Goal: Task Accomplishment & Management: Use online tool/utility

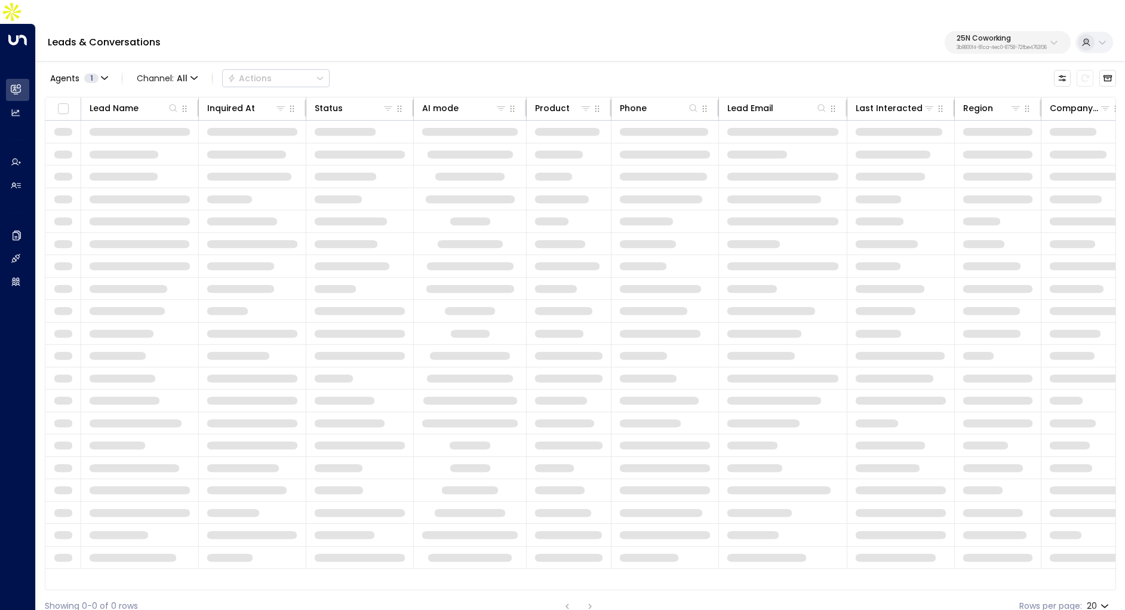
click at [1010, 45] on p "3b9800f4-81ca-4ec0-8758-72fbe4763f36" at bounding box center [1002, 47] width 90 height 5
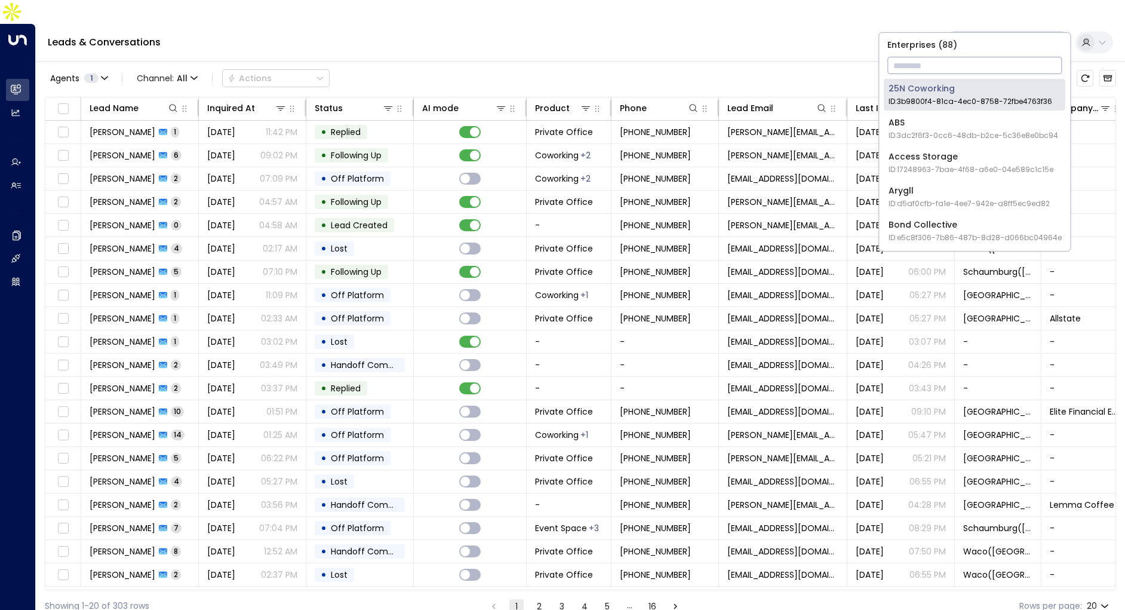
click at [981, 60] on input "text" at bounding box center [975, 65] width 174 height 22
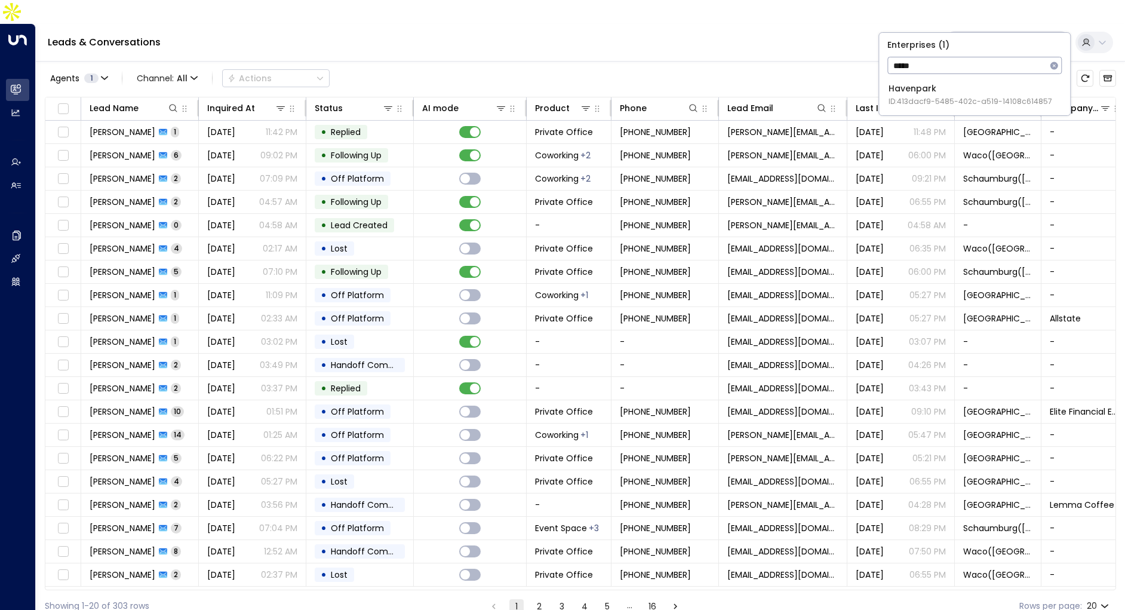
type input "*****"
click at [930, 114] on div "Enterprises ( 1 ) ***** ​ Havenpark ID: 413dacf9-5485-402c-a519-14108c614857" at bounding box center [974, 74] width 191 height 82
click at [929, 99] on span "ID: 413dacf9-5485-402c-a519-14108c614857" at bounding box center [971, 101] width 164 height 11
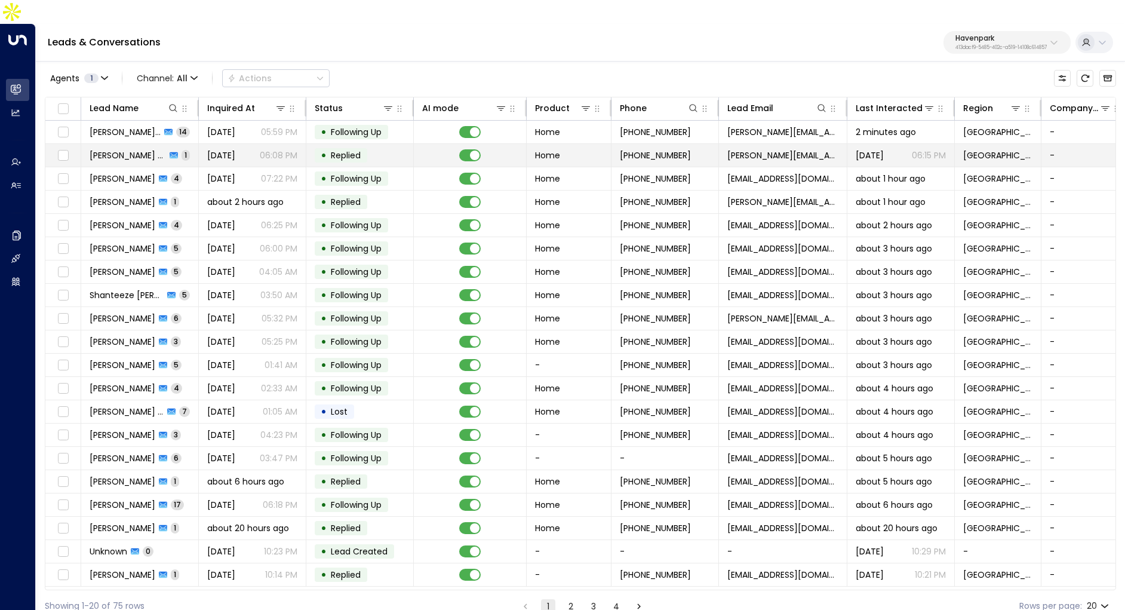
click at [262, 144] on td "[DATE] 06:08 PM" at bounding box center [253, 155] width 108 height 23
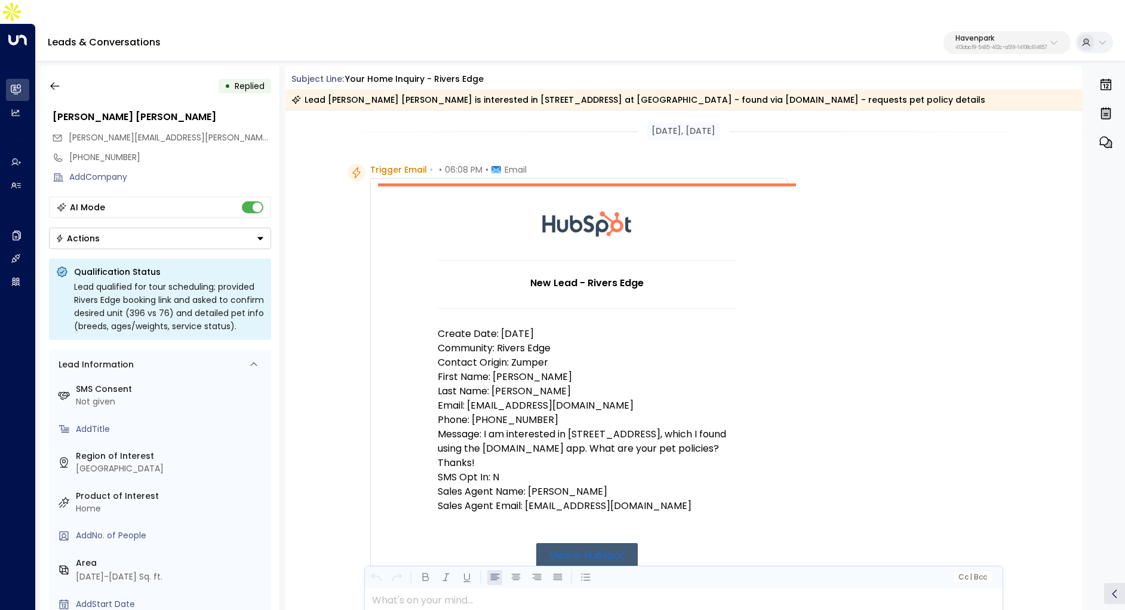
click at [986, 35] on p "Havenpark" at bounding box center [1001, 38] width 91 height 7
type input "****"
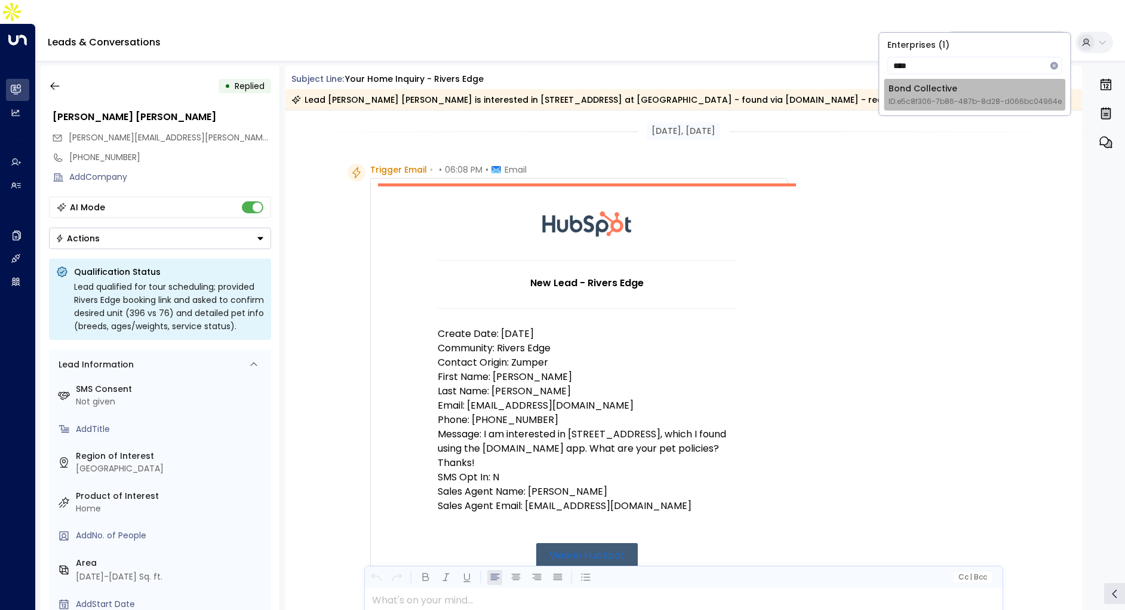
click at [932, 87] on div "Bond Collective ID: e5c8f306-7b86-487b-8d28-d066bc04964e" at bounding box center [975, 94] width 173 height 24
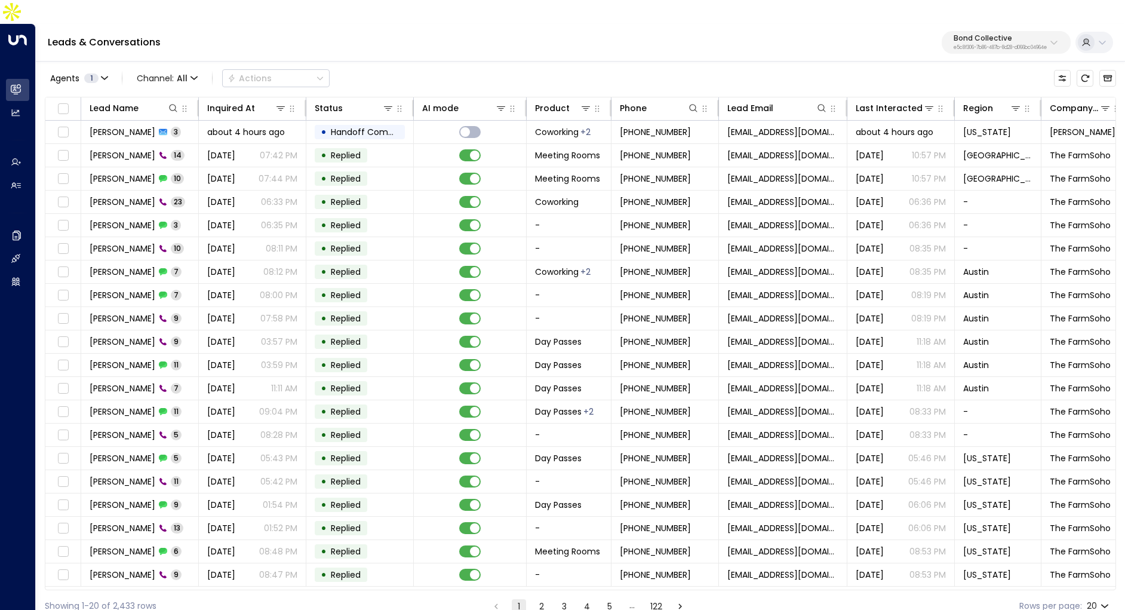
click at [192, 66] on div "Agents 1 Channel: All Actions" at bounding box center [187, 78] width 285 height 24
click at [251, 101] on div "Inquired At" at bounding box center [231, 108] width 48 height 14
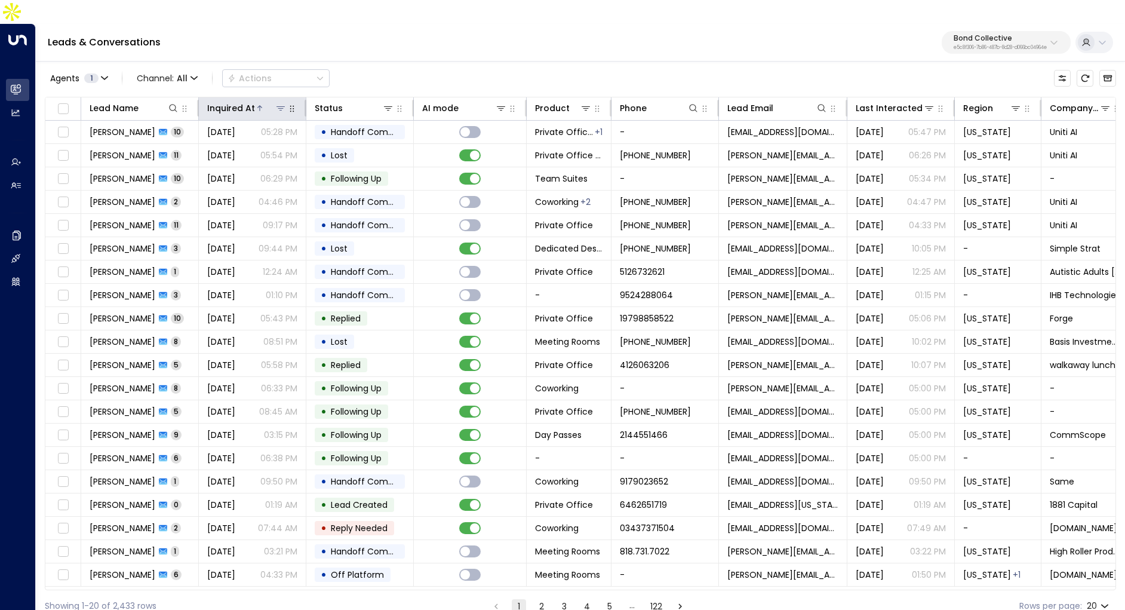
click at [251, 101] on div "Inquired At" at bounding box center [231, 108] width 48 height 14
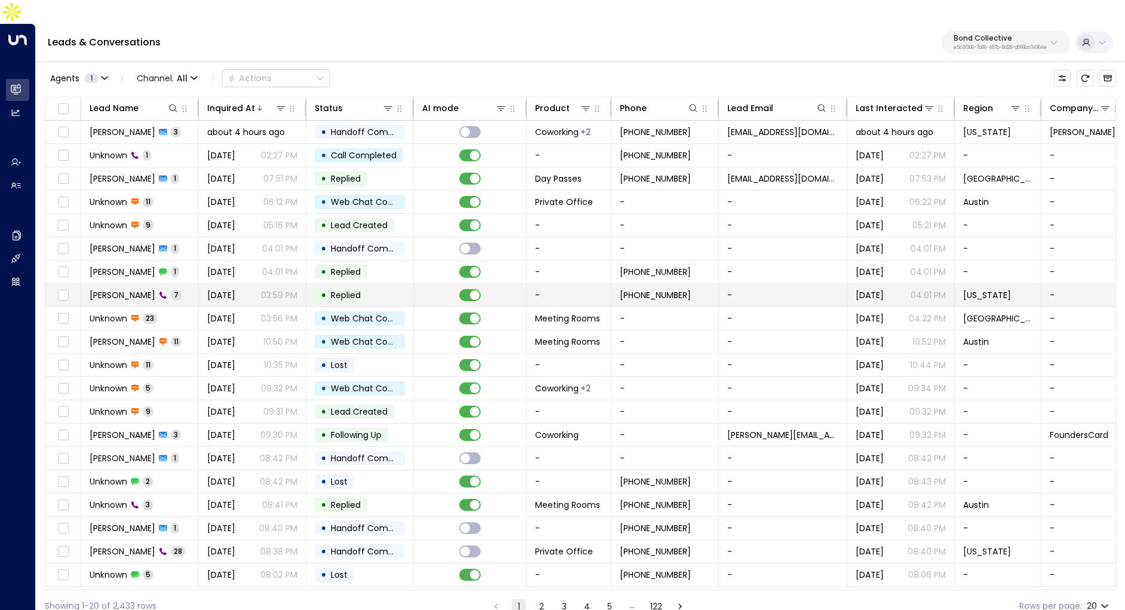
click at [228, 289] on span "[DATE]" at bounding box center [221, 295] width 28 height 12
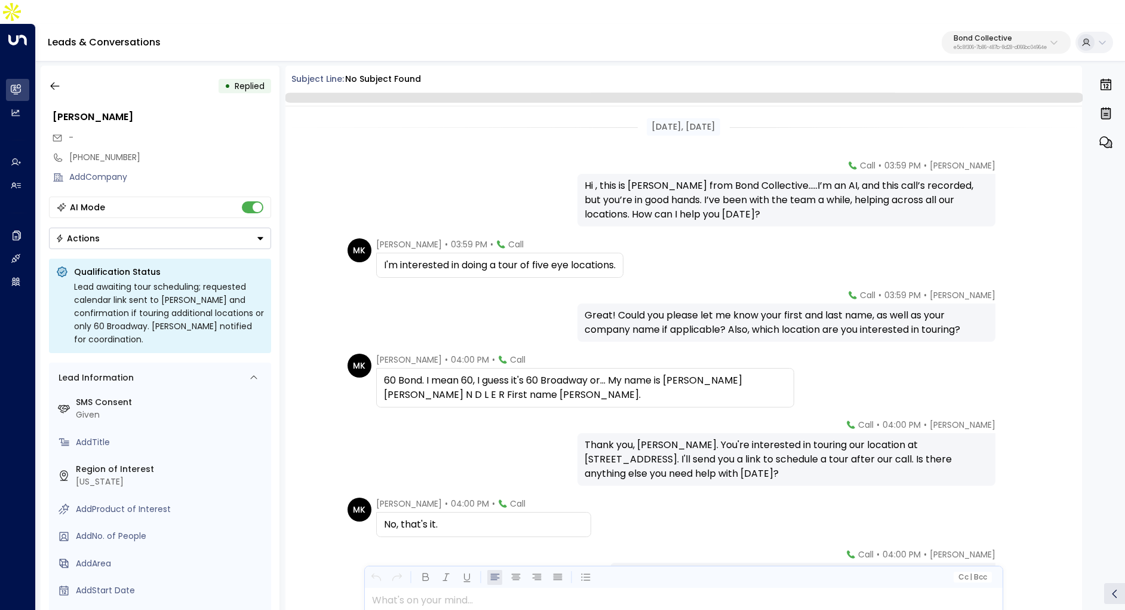
scroll to position [72, 0]
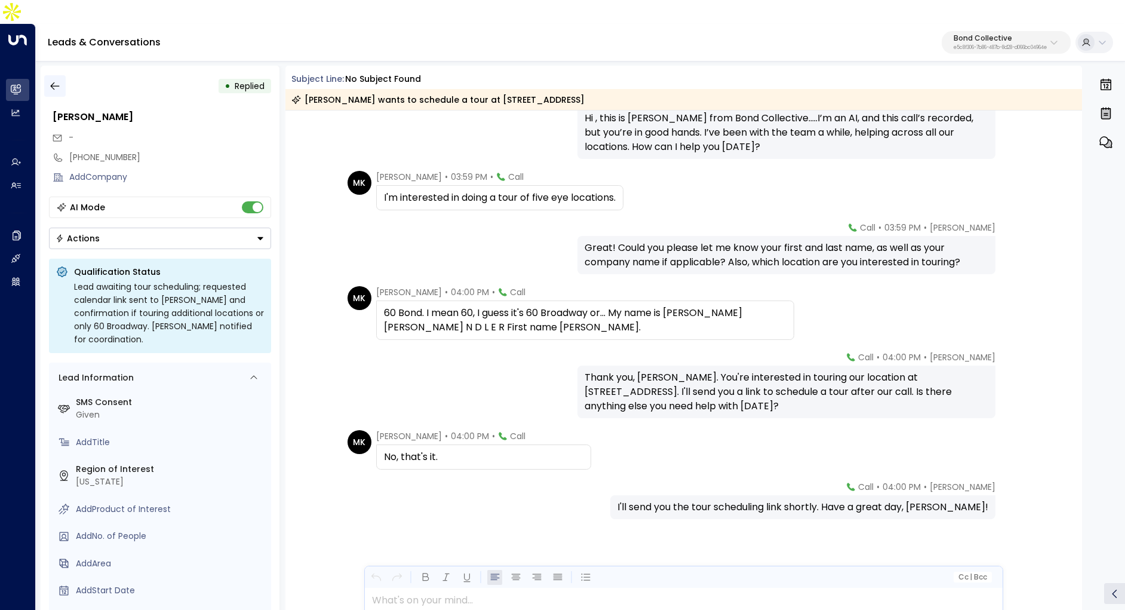
click at [56, 80] on icon "button" at bounding box center [55, 86] width 12 height 12
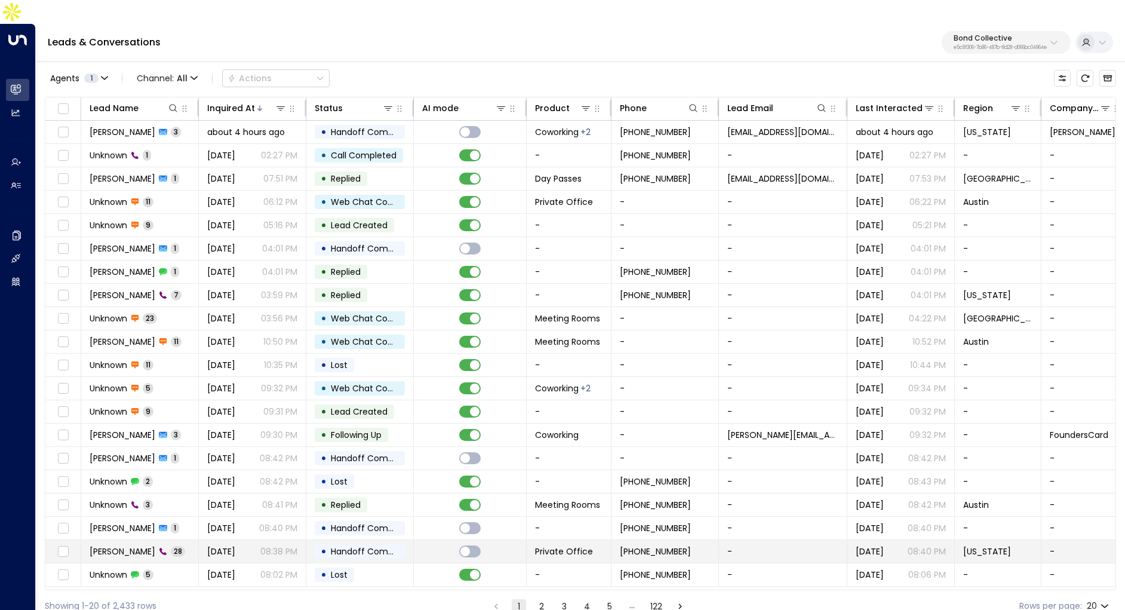
click at [235, 545] on span "[DATE]" at bounding box center [221, 551] width 28 height 12
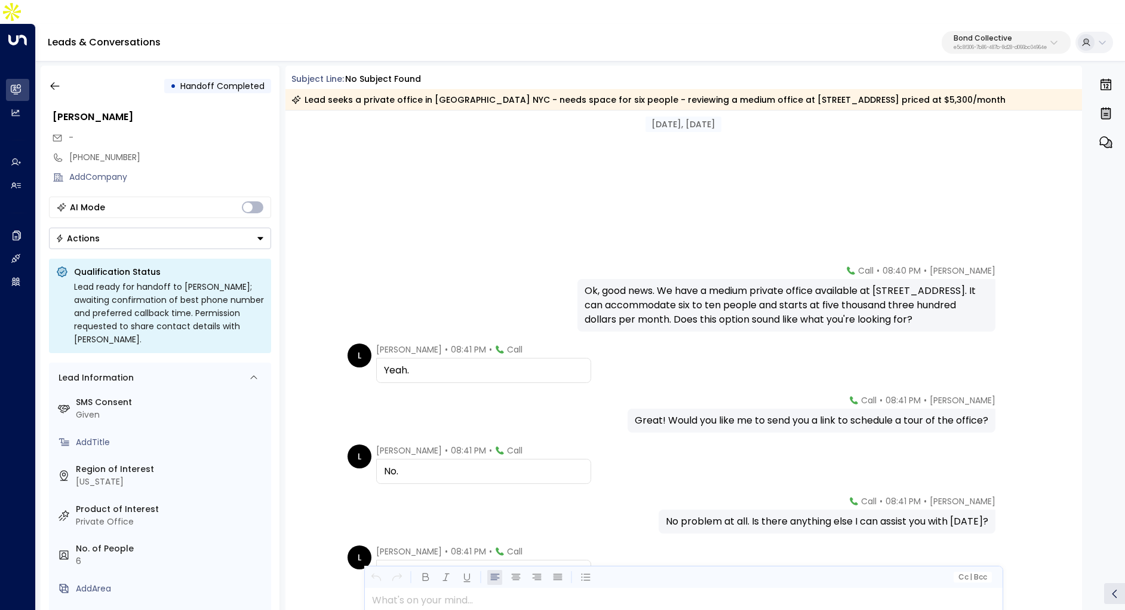
scroll to position [3282, 0]
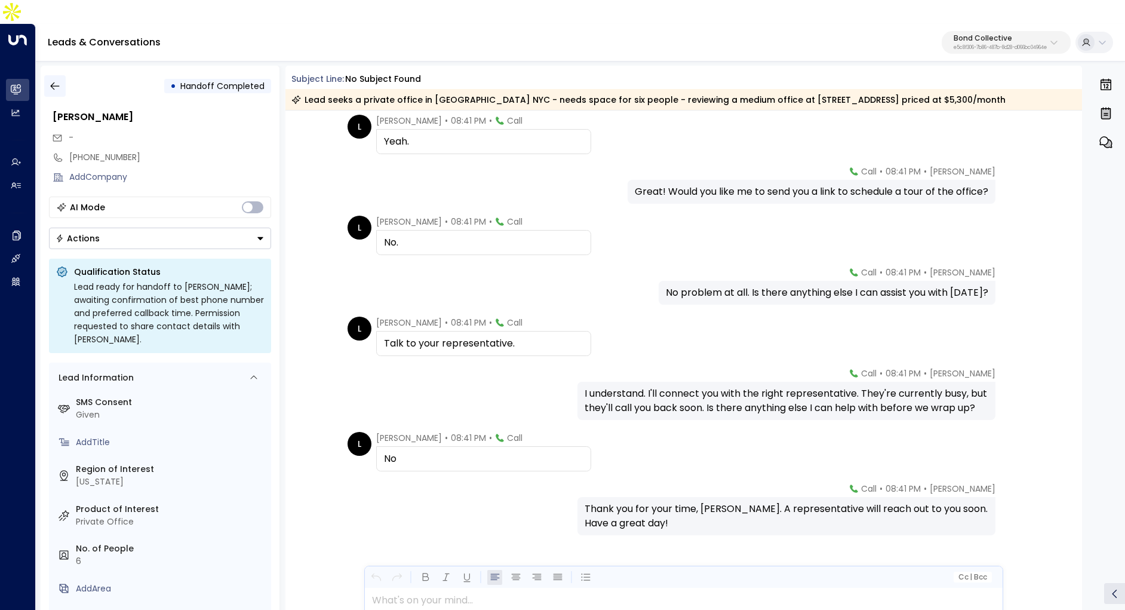
click at [56, 75] on button "button" at bounding box center [55, 86] width 22 height 22
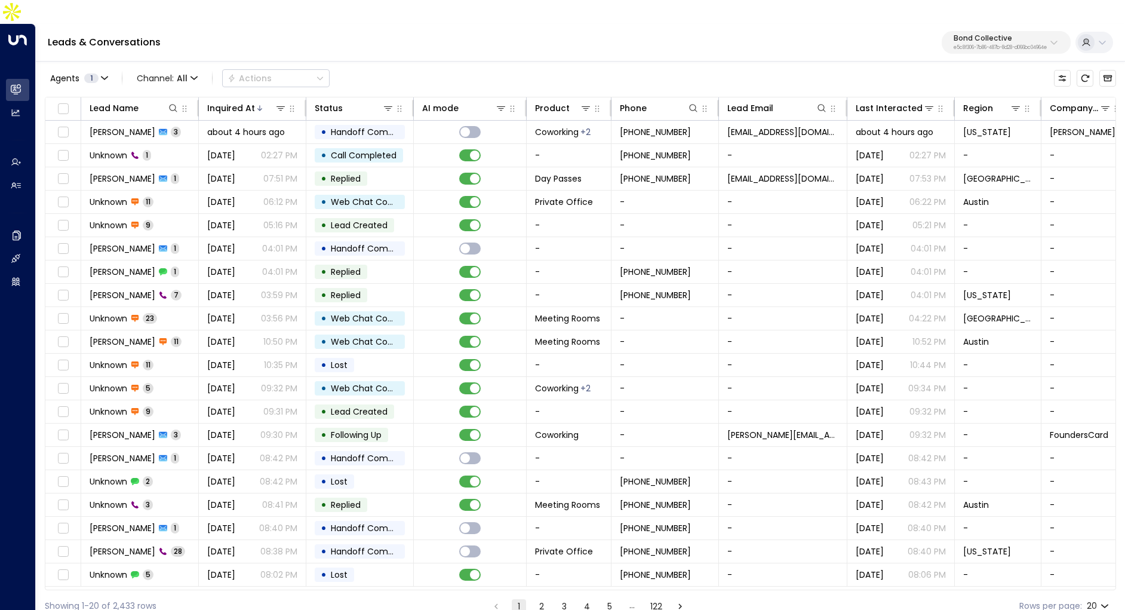
click at [545, 599] on button "2" at bounding box center [542, 606] width 14 height 14
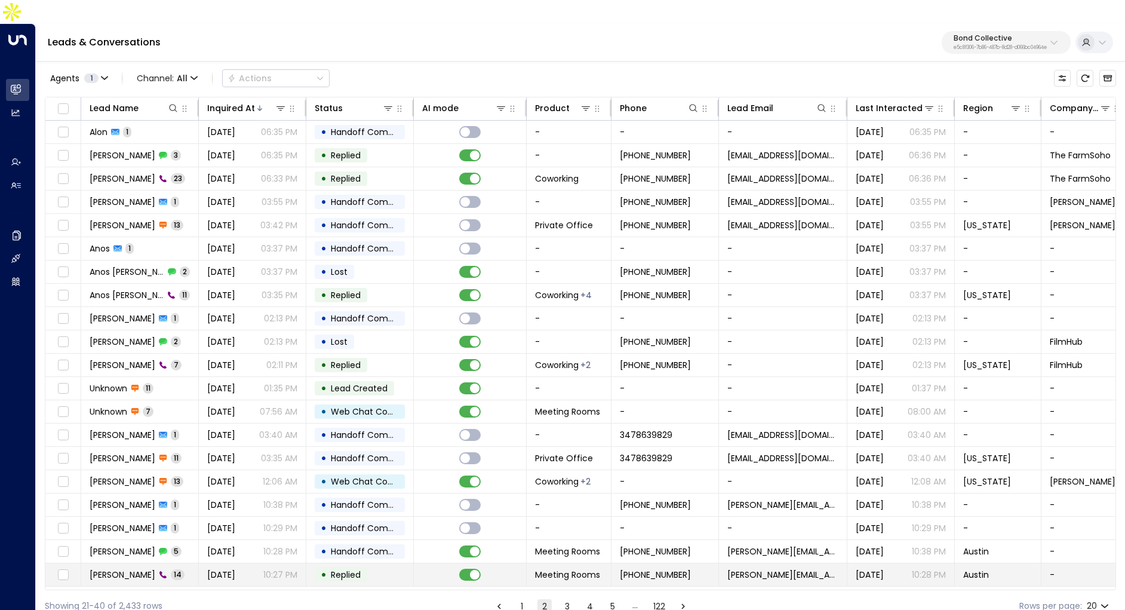
click at [514, 563] on td at bounding box center [470, 574] width 113 height 23
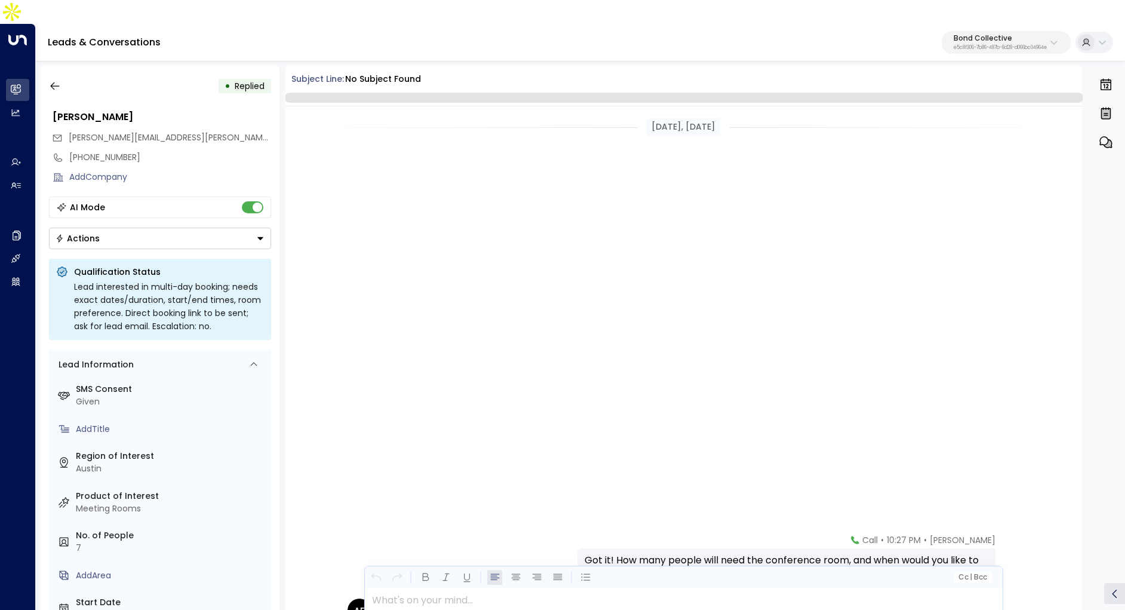
scroll to position [525, 0]
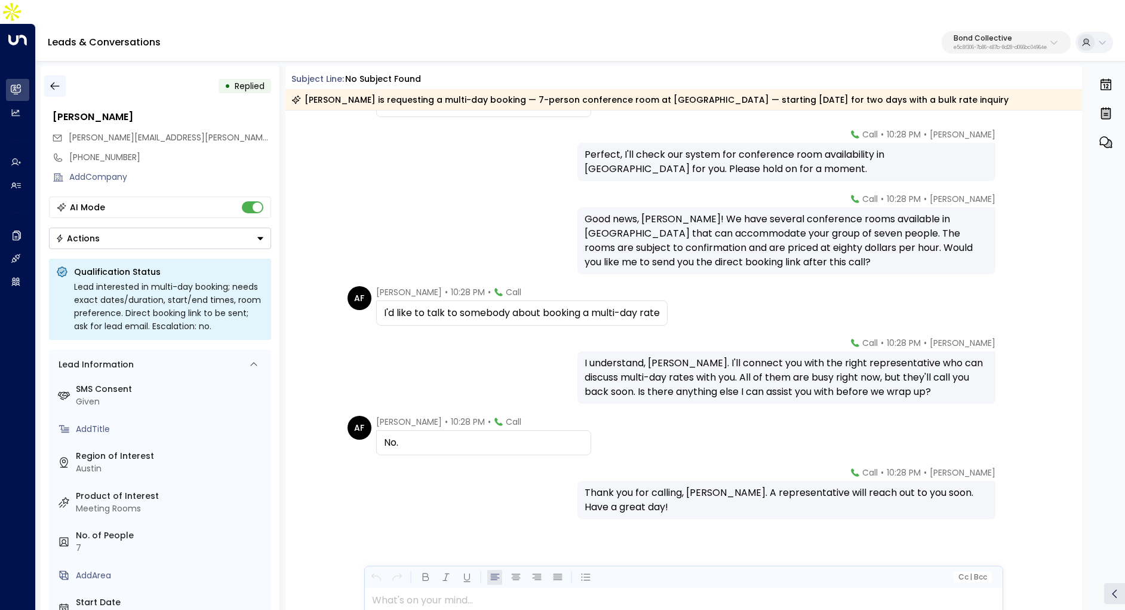
click at [59, 80] on icon "button" at bounding box center [55, 86] width 12 height 12
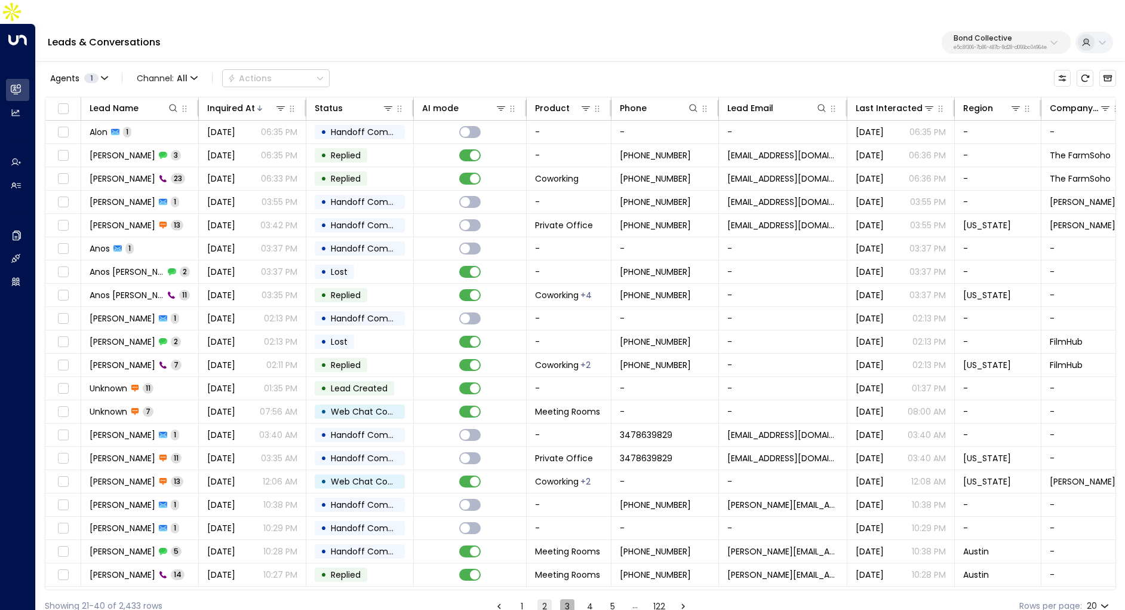
click at [567, 599] on button "3" at bounding box center [567, 606] width 14 height 14
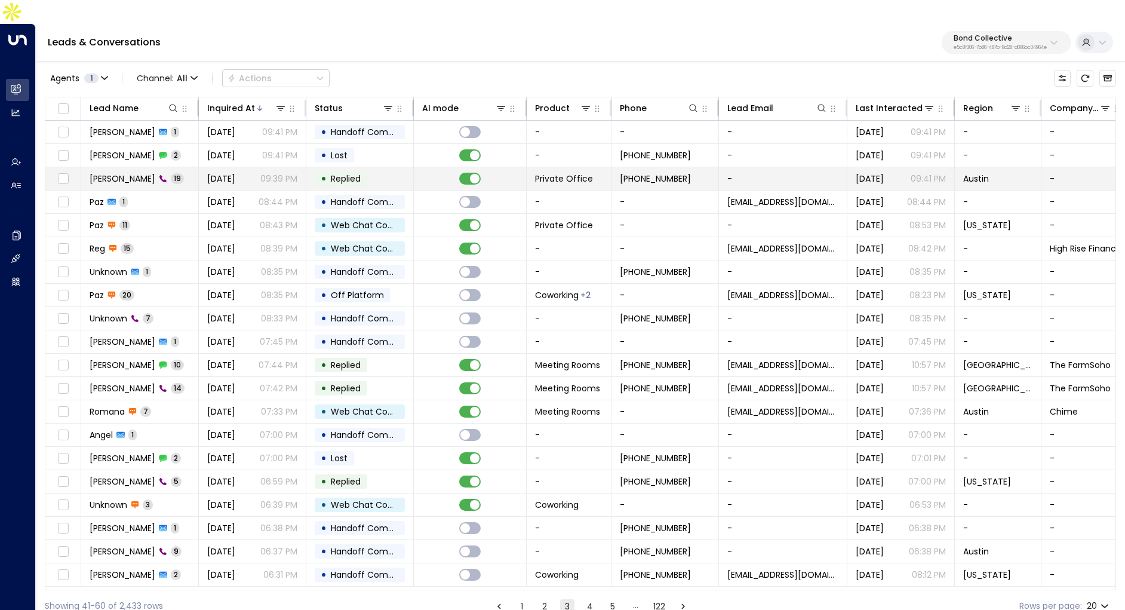
click at [189, 167] on td "[PERSON_NAME] 19" at bounding box center [140, 178] width 118 height 23
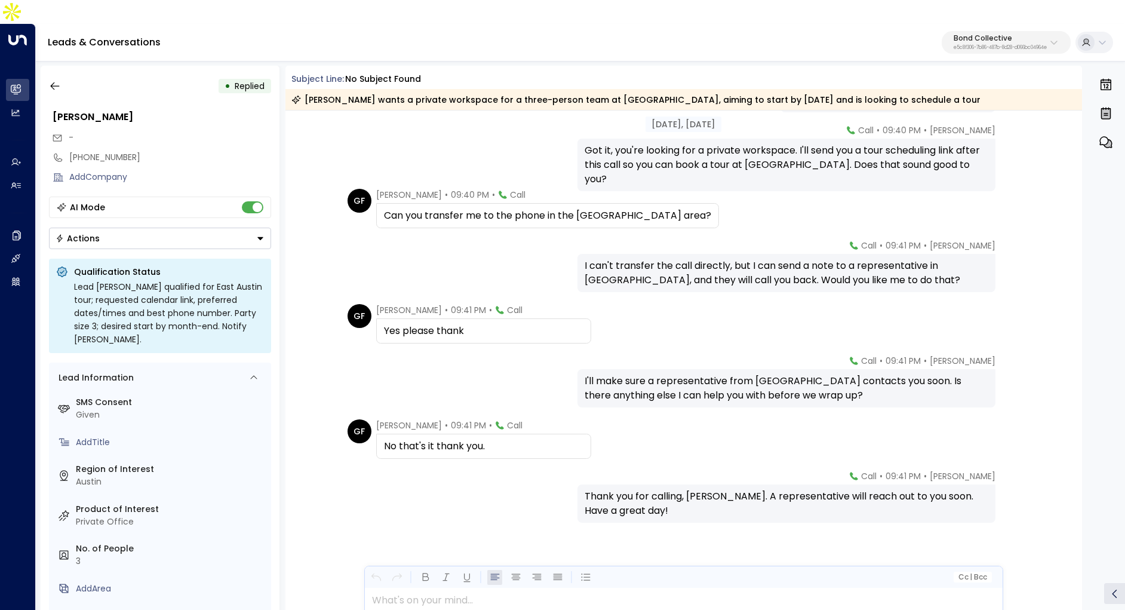
scroll to position [696, 0]
